Goal: Browse casually: Explore the website without a specific task or goal

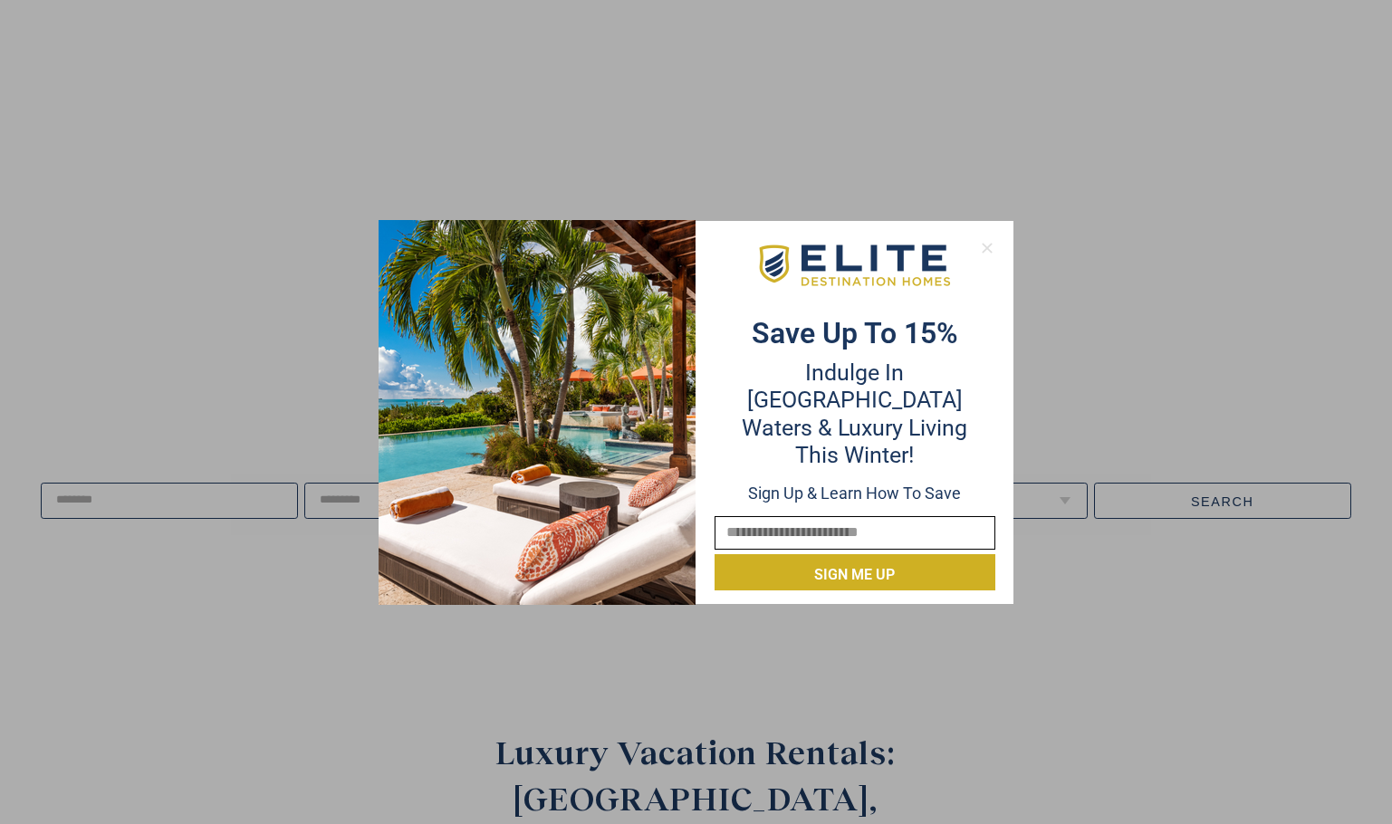
click at [985, 243] on icon at bounding box center [987, 248] width 16 height 16
